Goal: Task Accomplishment & Management: Use online tool/utility

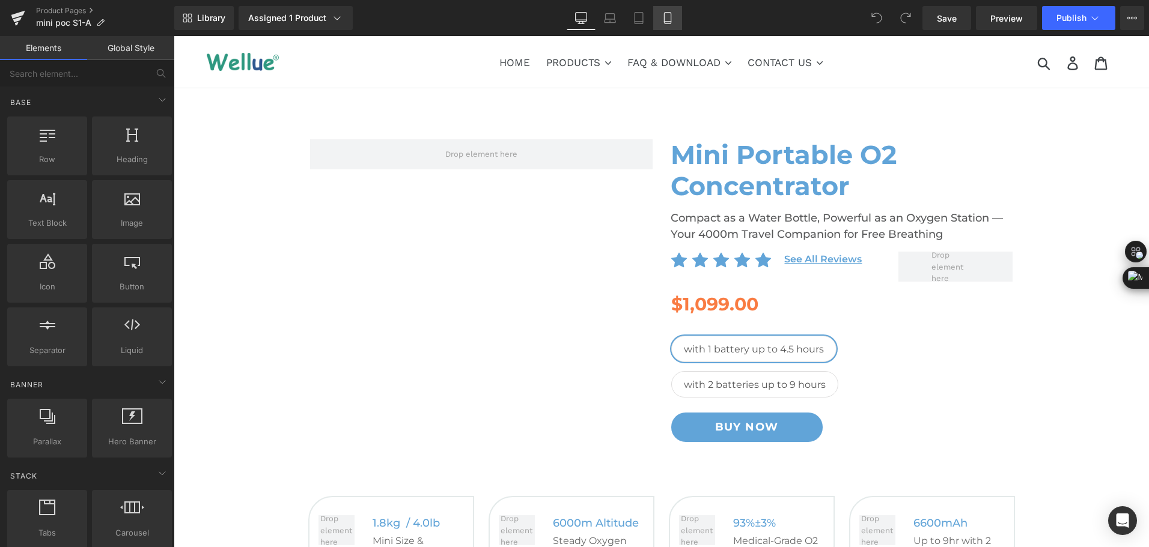
click at [675, 22] on link "Mobile" at bounding box center [667, 18] width 29 height 24
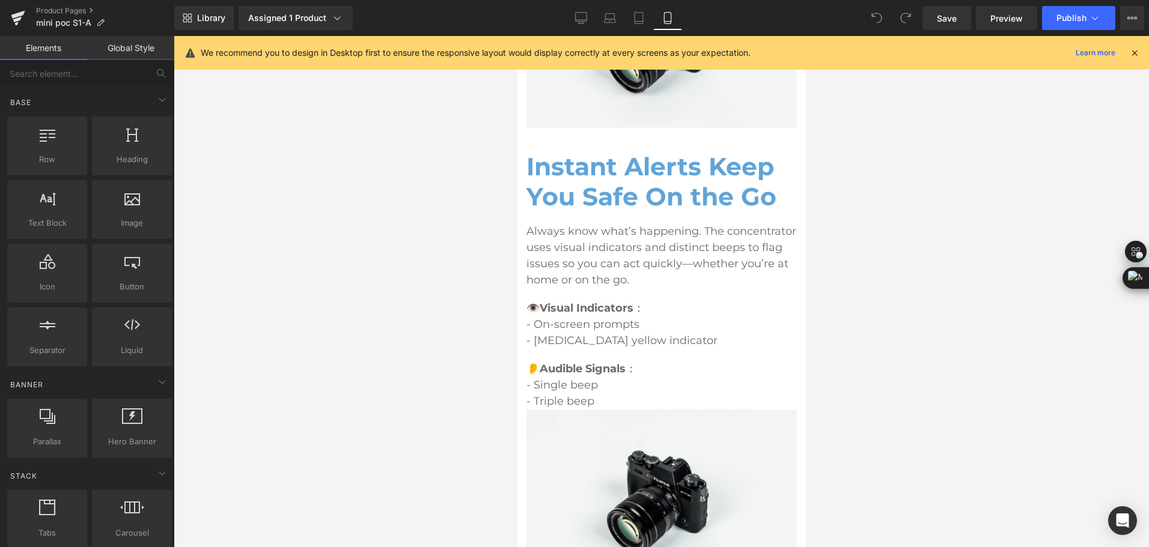
scroll to position [3005, 0]
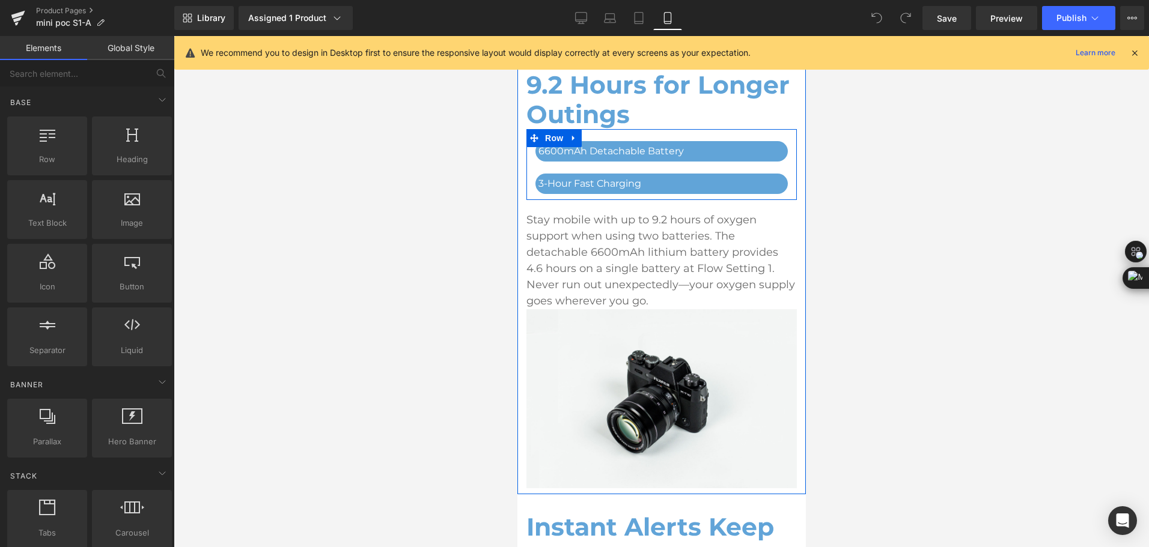
click at [563, 159] on p "6600mAh Detachable Battery" at bounding box center [661, 151] width 246 height 14
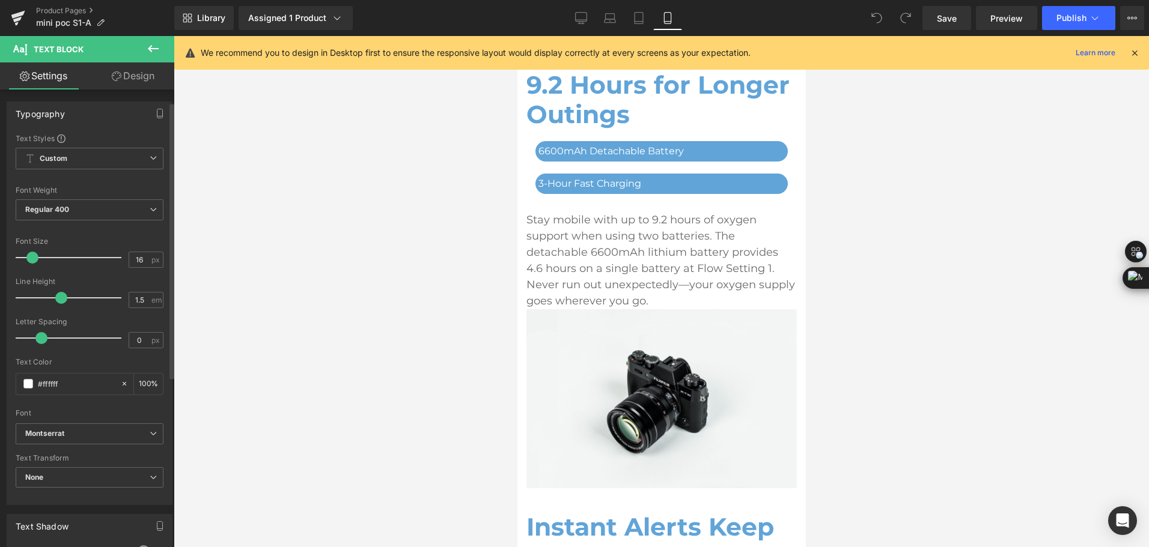
scroll to position [240, 0]
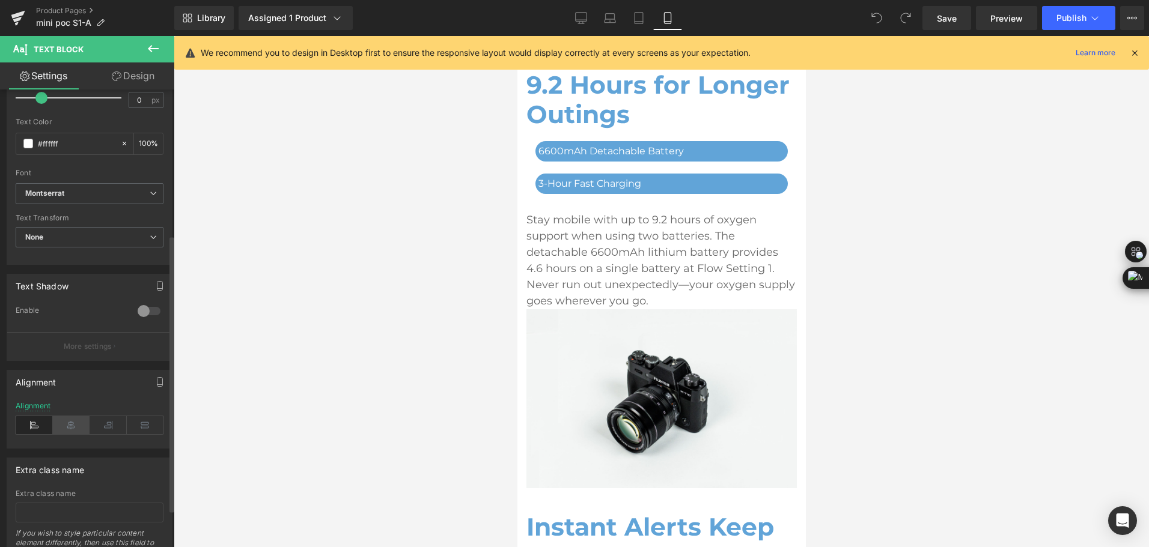
click at [60, 433] on icon at bounding box center [71, 425] width 37 height 18
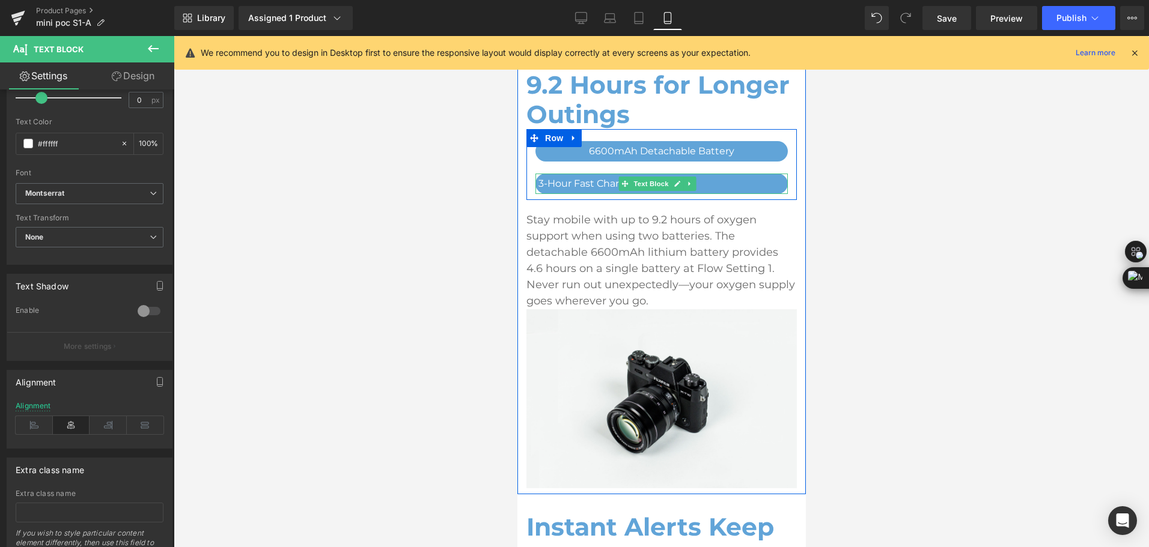
click at [592, 191] on p "3-Hour Fast Charging" at bounding box center [661, 184] width 246 height 14
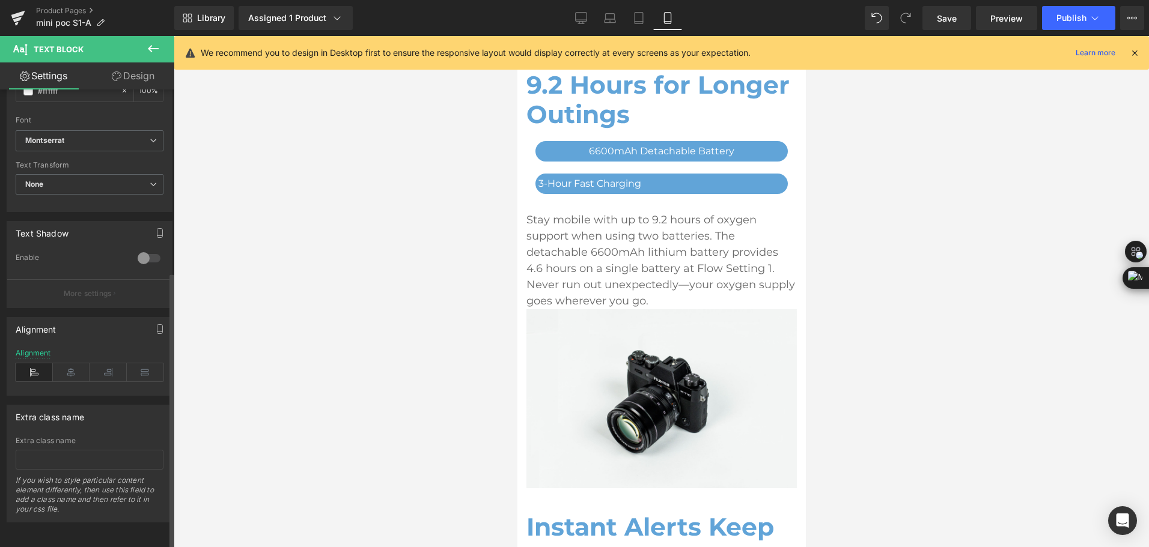
scroll to position [302, 0]
click at [70, 365] on icon at bounding box center [71, 373] width 37 height 18
click at [1042, 25] on button "Publish" at bounding box center [1078, 18] width 73 height 24
click at [950, 13] on span "Save" at bounding box center [947, 18] width 20 height 13
click at [769, 22] on div "Library Assigned 1 Product Product Preview Mini Portable O2 Concentrator Manage…" at bounding box center [661, 18] width 975 height 24
